Goal: Obtain resource: Download file/media

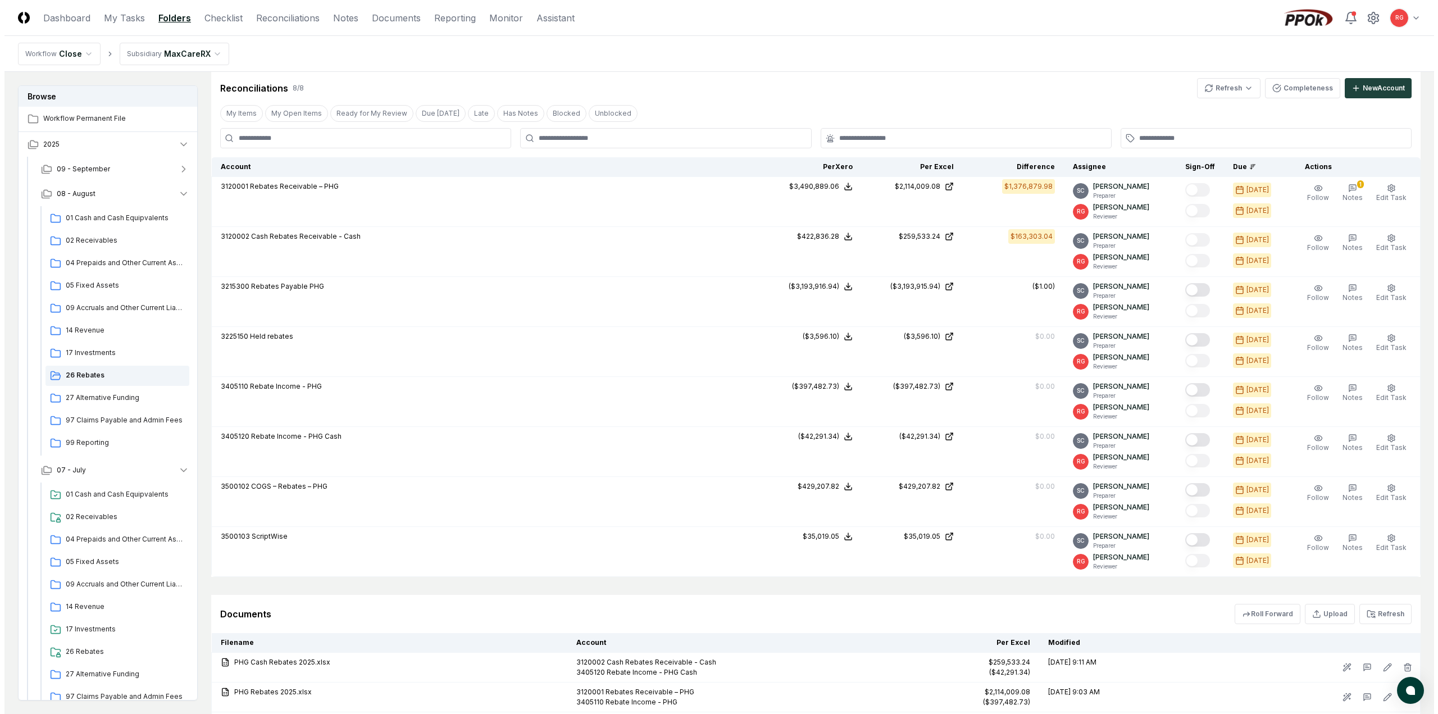
scroll to position [86, 0]
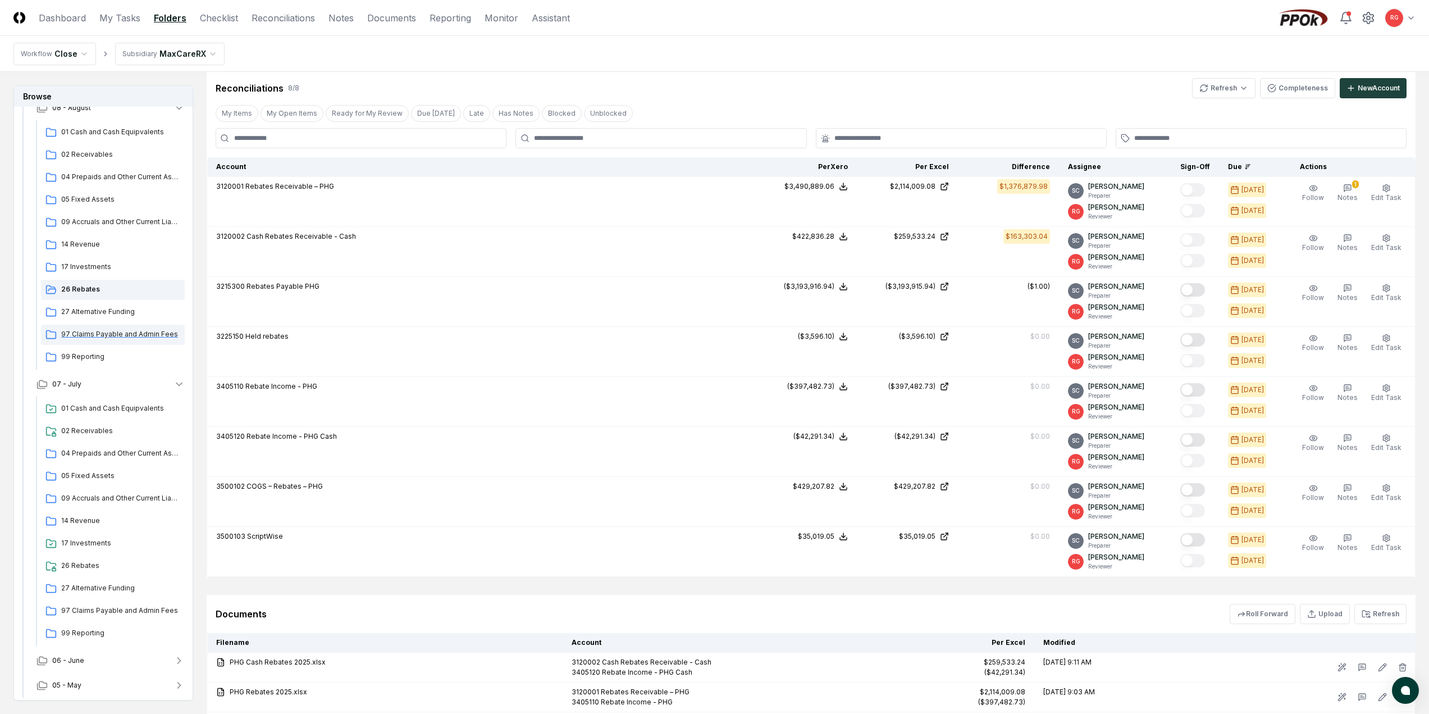
click at [105, 335] on span "97 Claims Payable and Admin Fees" at bounding box center [120, 334] width 119 height 10
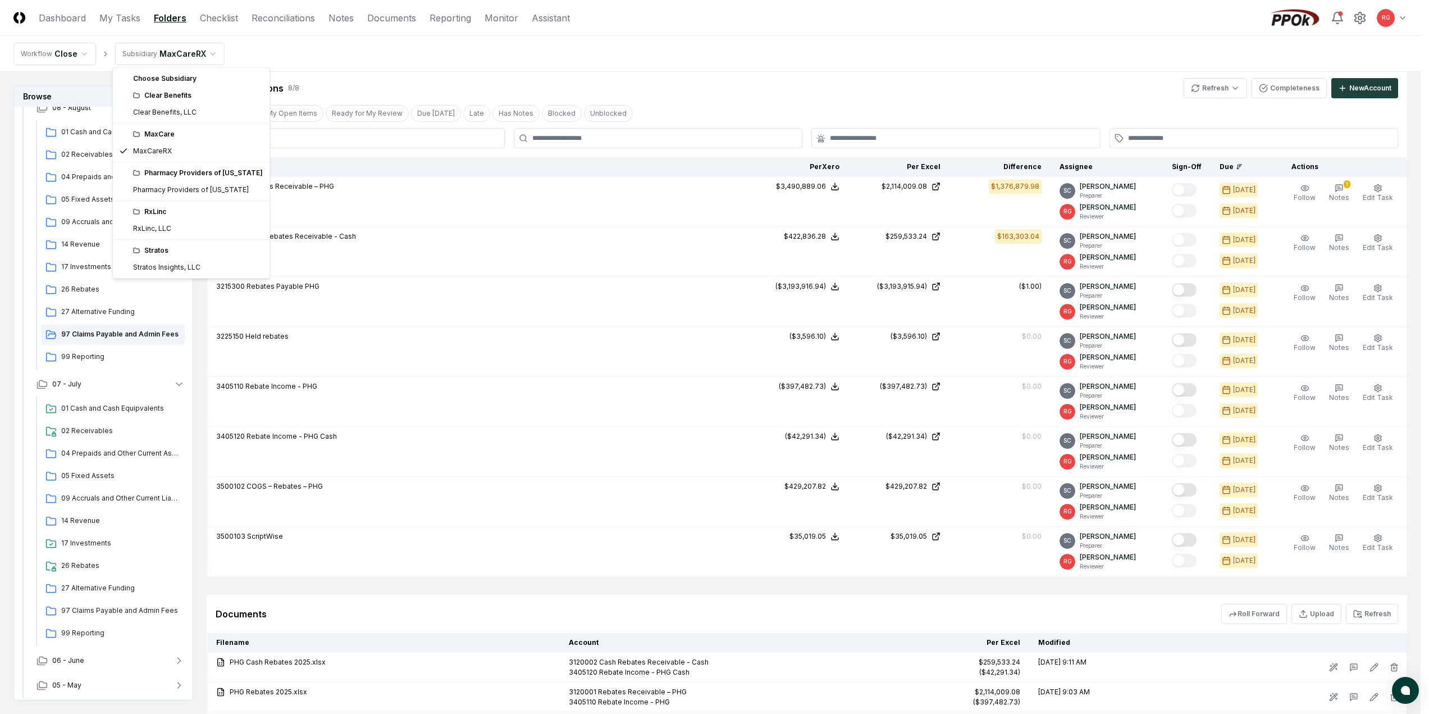
click at [157, 63] on html "CloseCore Dashboard My Tasks Folders Checklist Reconciliations Notes Documents …" at bounding box center [714, 236] width 1429 height 1292
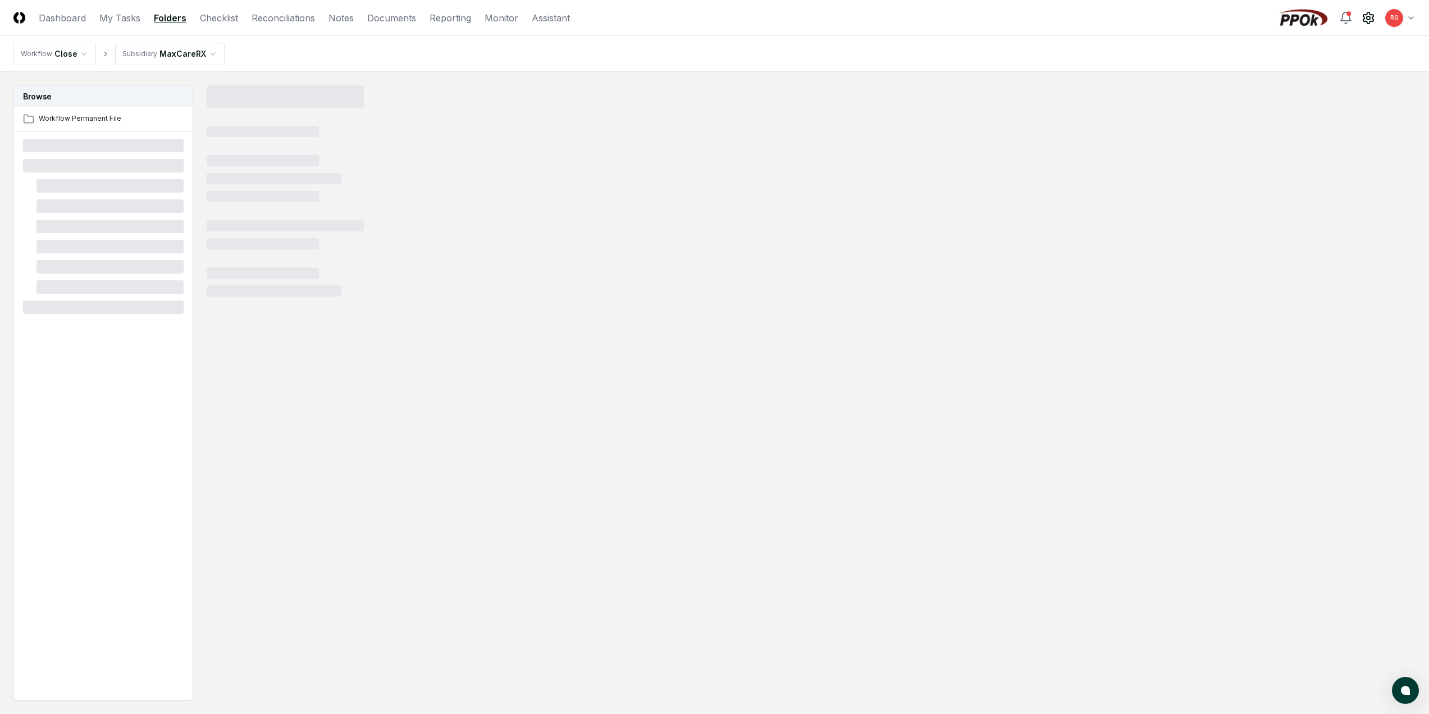
click at [172, 52] on html "CloseCore Dashboard My Tasks Folders Checklist Reconciliations Notes Documents …" at bounding box center [714, 390] width 1429 height 780
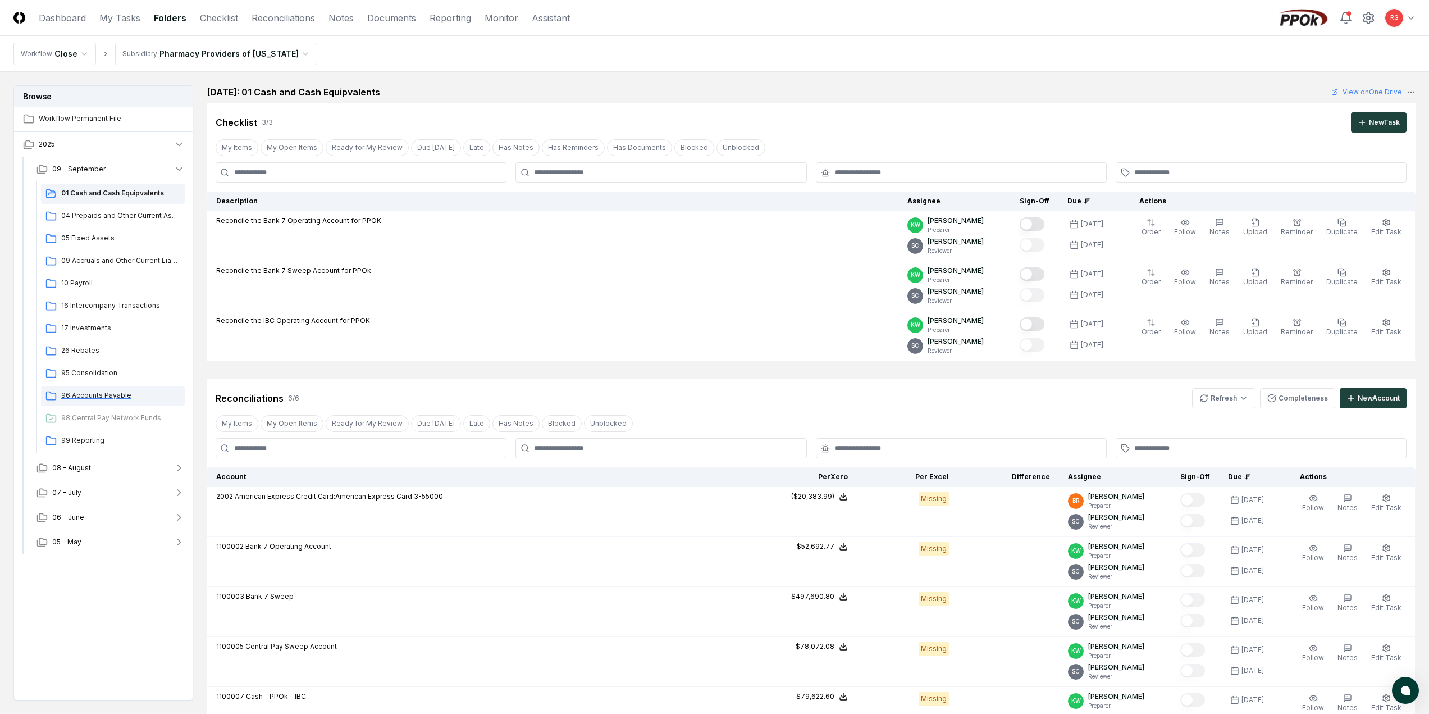
click at [98, 400] on div "96 Accounts Payable" at bounding box center [113, 396] width 144 height 20
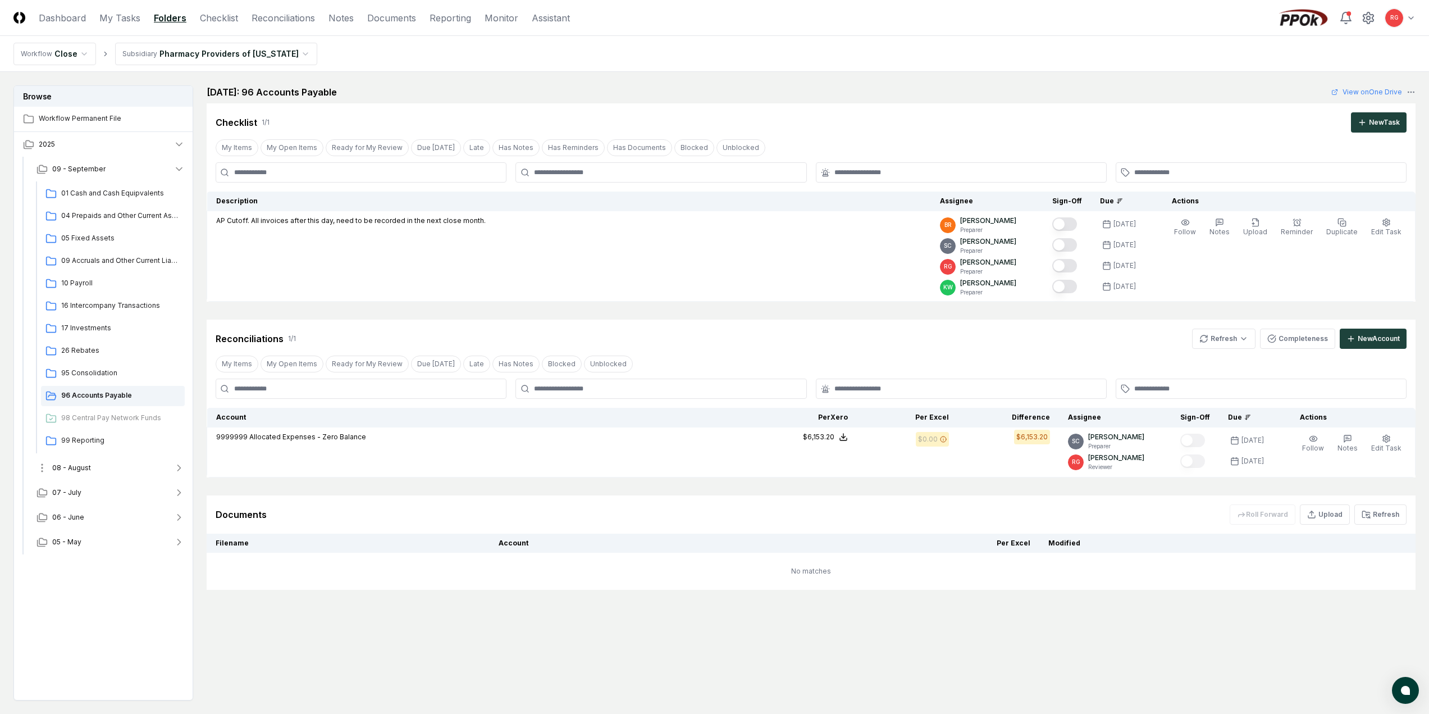
click at [78, 469] on span "08 - August" at bounding box center [71, 468] width 39 height 10
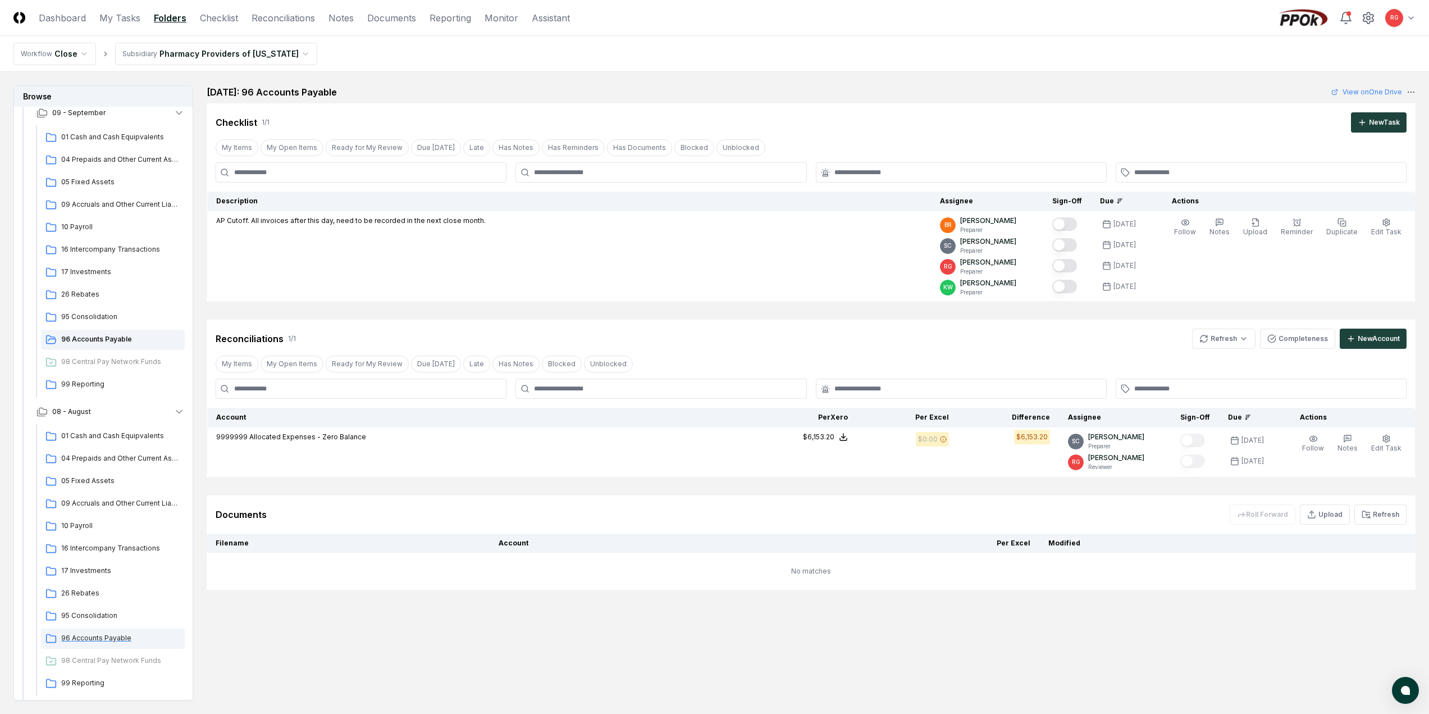
click at [92, 641] on span "96 Accounts Payable" at bounding box center [120, 638] width 119 height 10
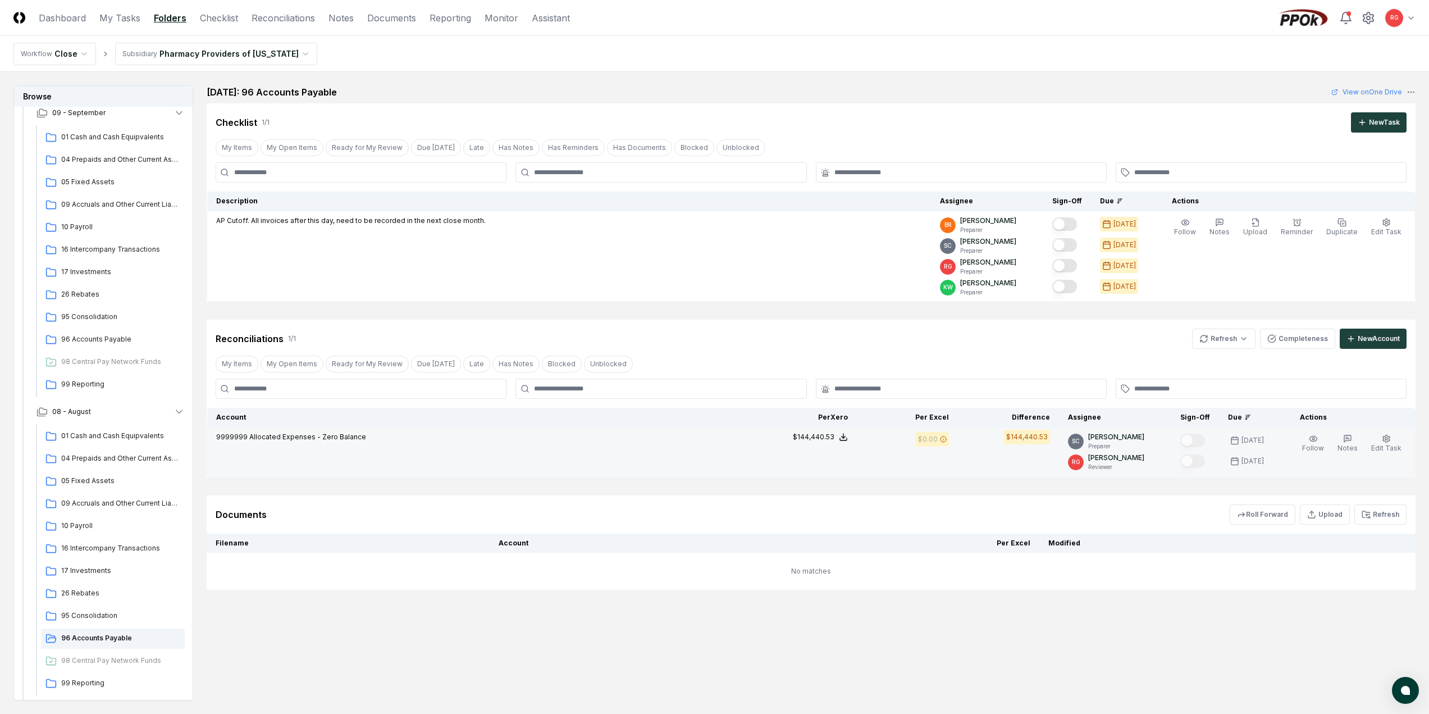
scroll to position [56, 0]
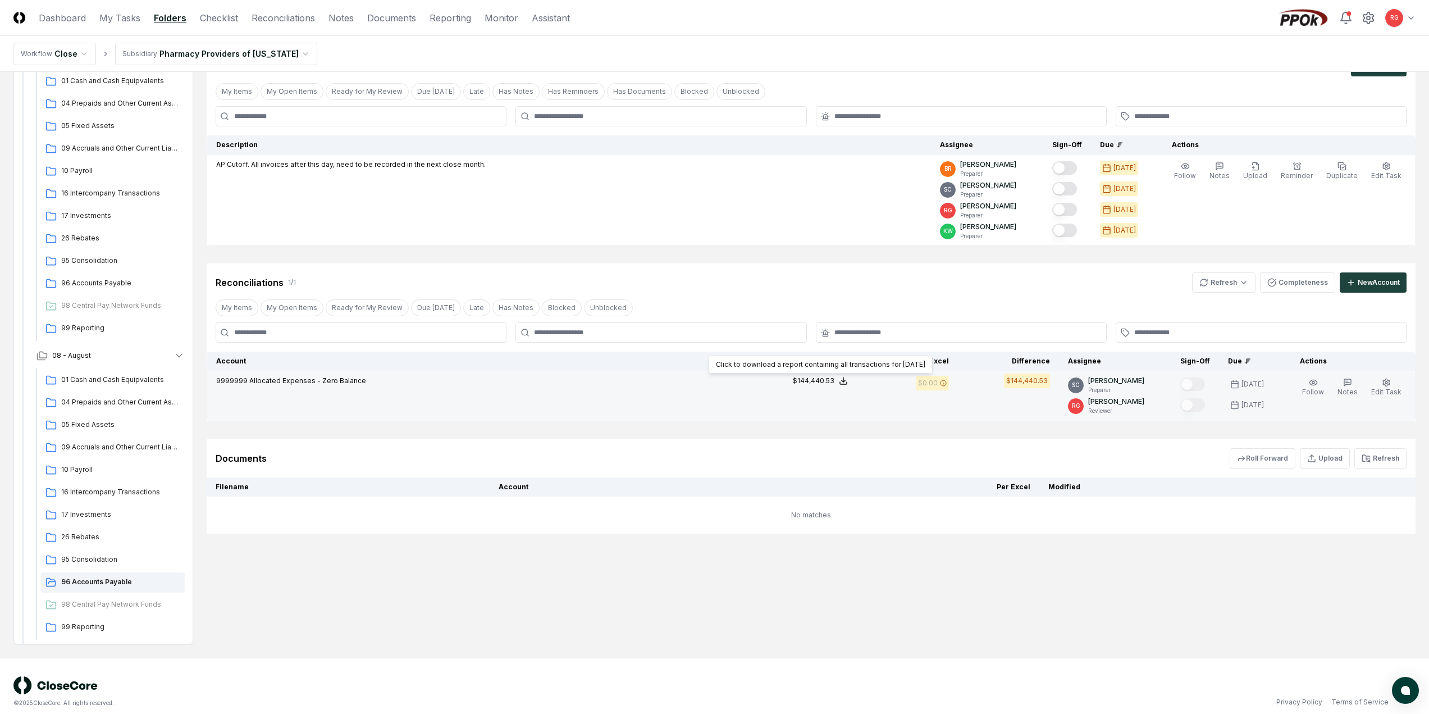
click at [846, 380] on icon at bounding box center [843, 380] width 9 height 9
click at [841, 350] on button "Download .xlsx" at bounding box center [843, 354] width 78 height 20
